Goal: Use online tool/utility: Utilize a website feature to perform a specific function

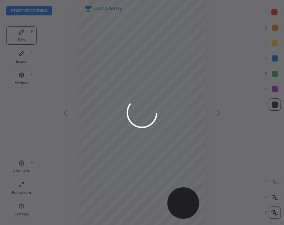
scroll to position [225, 161]
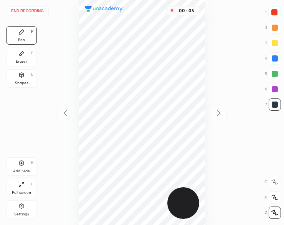
click at [20, 77] on icon at bounding box center [21, 75] width 6 height 6
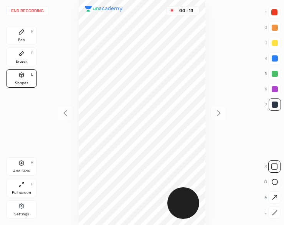
click at [20, 57] on div "Eraser E" at bounding box center [21, 57] width 31 height 18
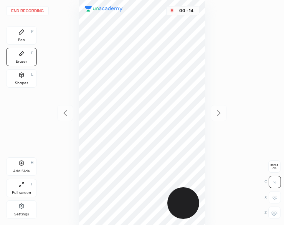
click at [277, 214] on rect at bounding box center [277, 214] width 1 height 1
click at [273, 213] on rect at bounding box center [273, 212] width 1 height 1
click at [24, 33] on icon at bounding box center [21, 32] width 6 height 6
click at [21, 33] on icon at bounding box center [21, 32] width 5 height 5
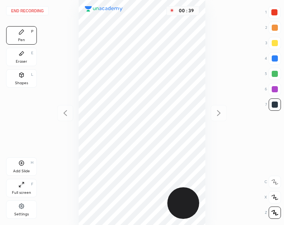
click at [273, 12] on div at bounding box center [274, 12] width 6 height 6
click at [271, 12] on div at bounding box center [274, 12] width 6 height 6
click at [21, 53] on icon at bounding box center [21, 53] width 5 height 4
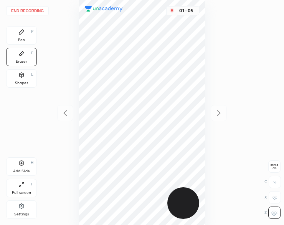
click at [24, 32] on icon at bounding box center [21, 32] width 6 height 6
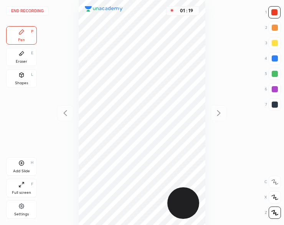
click at [18, 165] on div "Add Slide H" at bounding box center [21, 166] width 31 height 18
click at [26, 79] on div "Shapes L" at bounding box center [21, 78] width 31 height 18
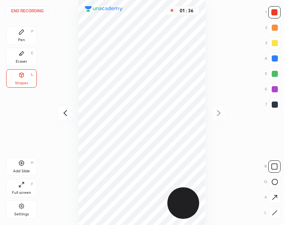
click at [22, 36] on div "Pen P" at bounding box center [21, 35] width 31 height 18
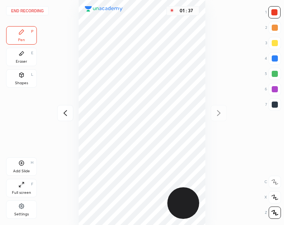
click at [22, 37] on div "Pen P" at bounding box center [21, 35] width 31 height 18
click at [270, 87] on div at bounding box center [275, 89] width 12 height 12
click at [271, 90] on div at bounding box center [275, 89] width 12 height 12
click at [218, 115] on div "02 : 19" at bounding box center [141, 112] width 161 height 225
click at [25, 29] on div "Pen P" at bounding box center [21, 35] width 31 height 18
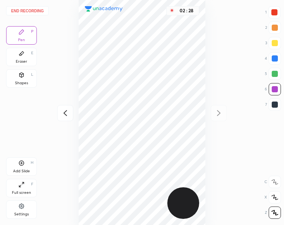
click at [32, 12] on button "End recording" at bounding box center [27, 10] width 43 height 9
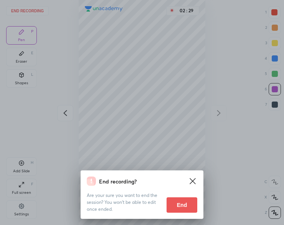
click at [184, 202] on button "End" at bounding box center [182, 204] width 31 height 15
